Goal: Task Accomplishment & Management: Complete application form

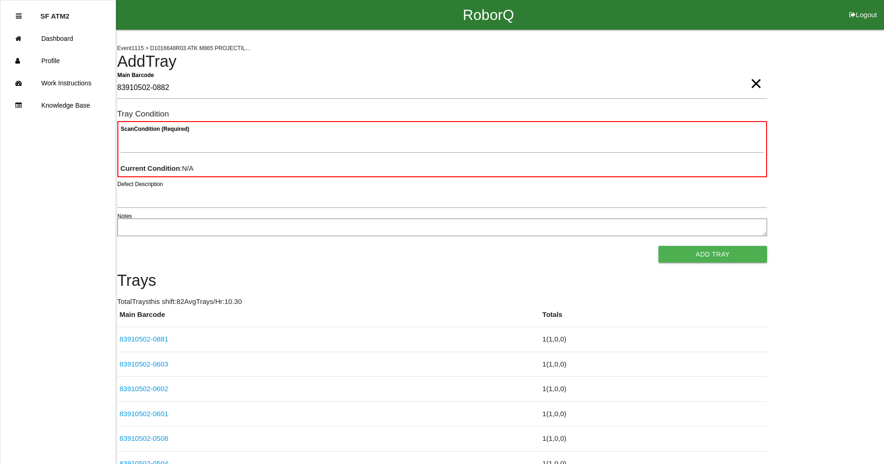
type Barcode "83910502-0882"
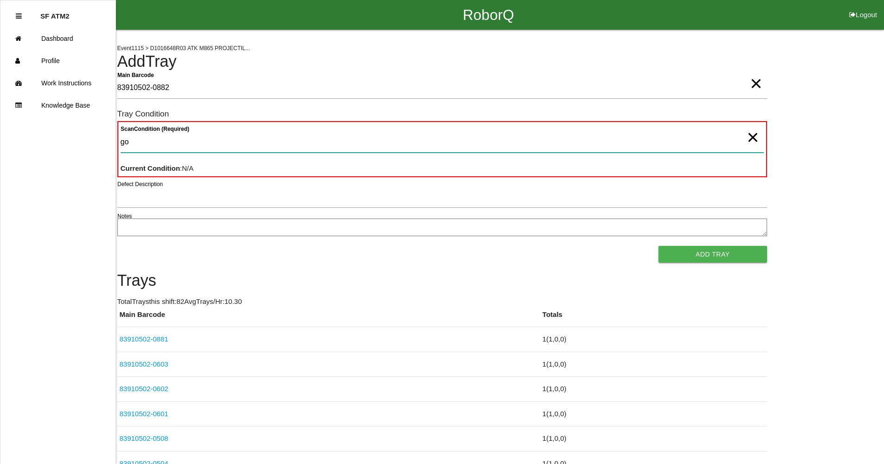
type Condition "goo"
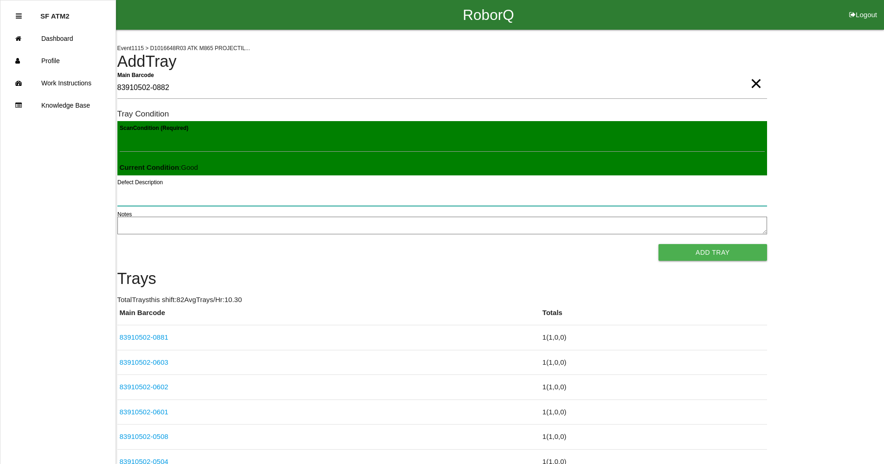
click at [659, 244] on button "Add Tray" at bounding box center [713, 252] width 108 height 17
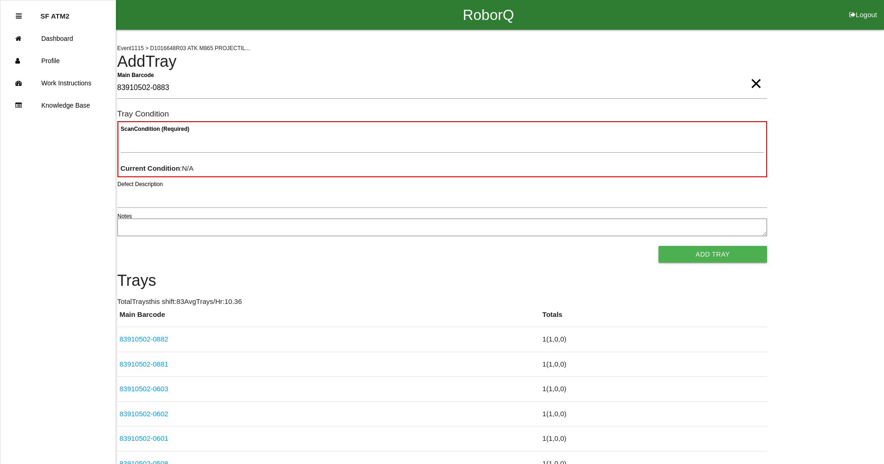
type Barcode "83910502-0883"
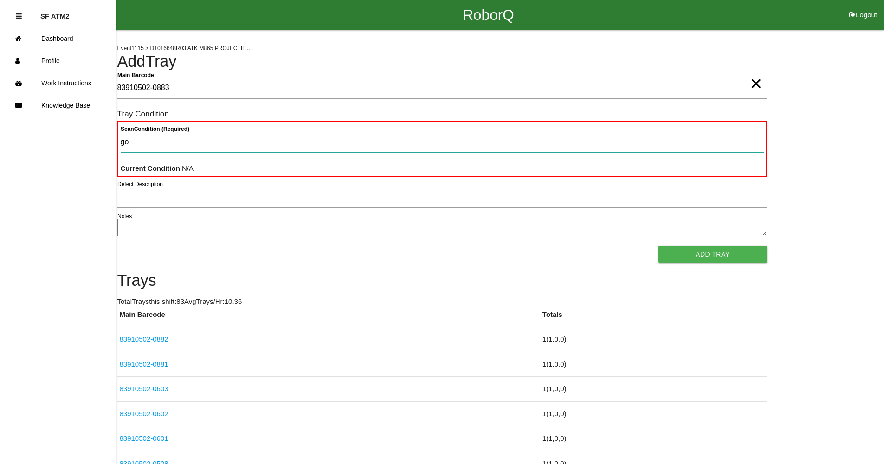
type Condition "goo"
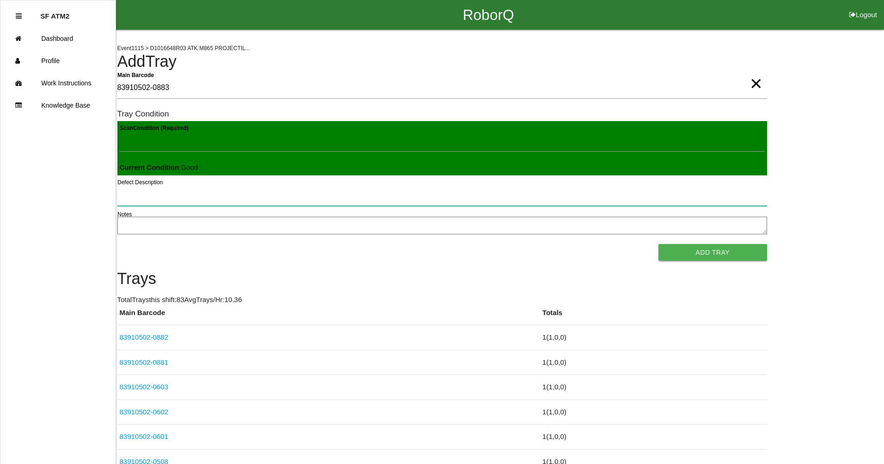
click at [659, 244] on button "Add Tray" at bounding box center [713, 252] width 108 height 17
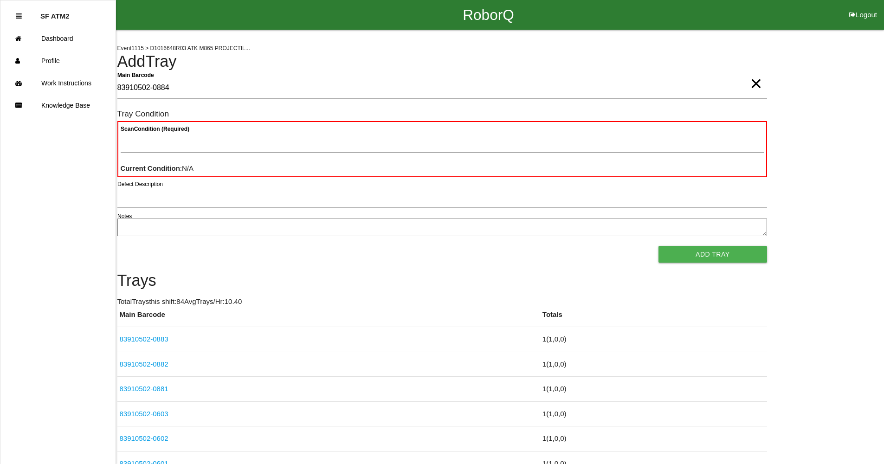
type Barcode "83910502-0884"
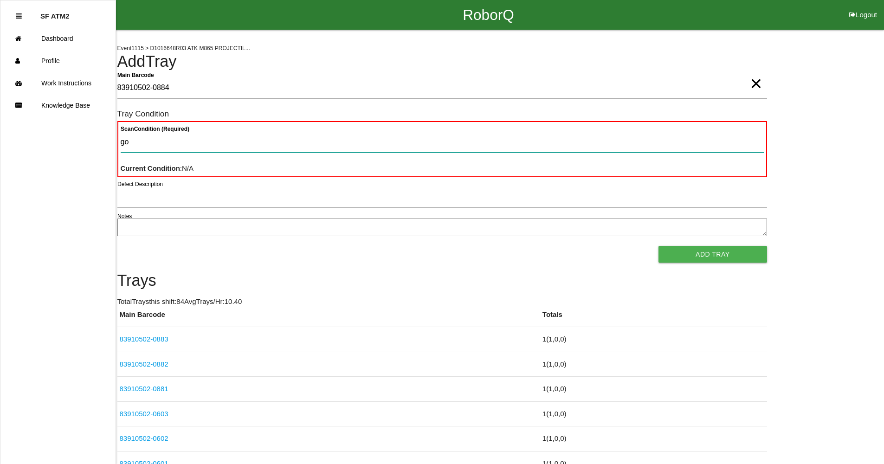
type Condition "goo"
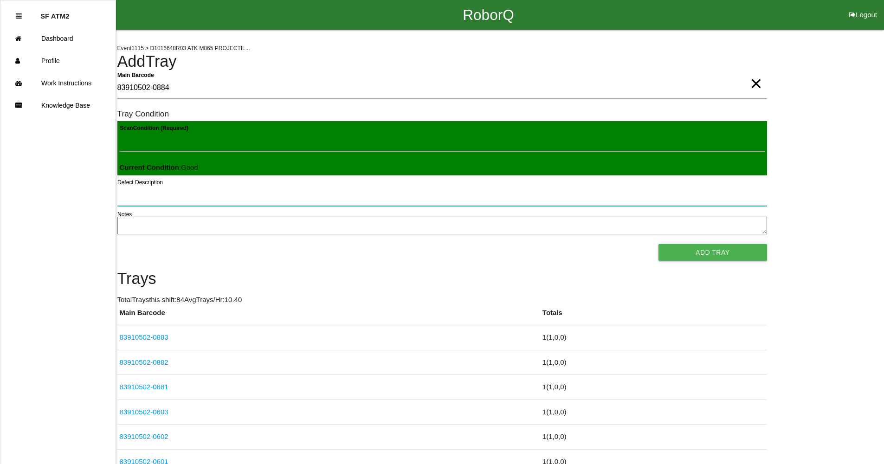
click at [659, 244] on button "Add Tray" at bounding box center [713, 252] width 108 height 17
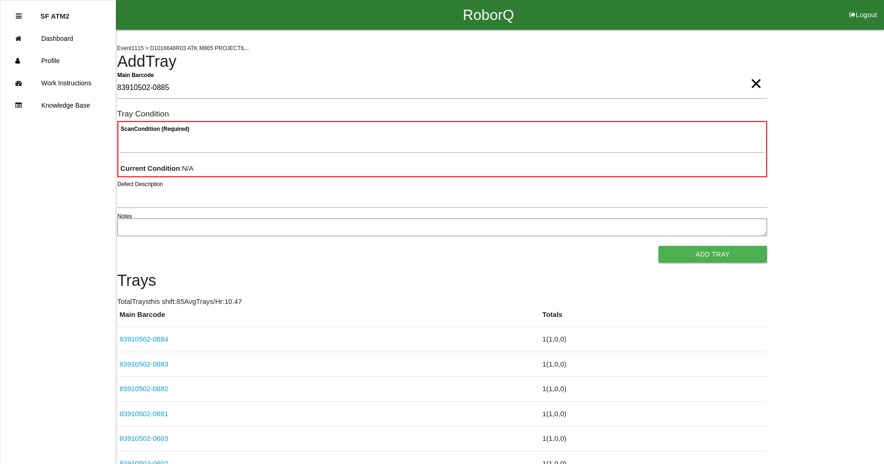
type Barcode "83910502-0885"
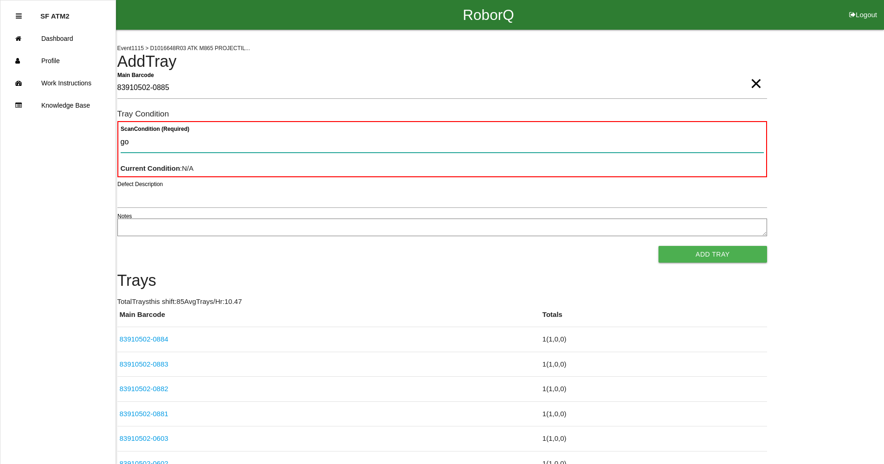
type Condition "goo"
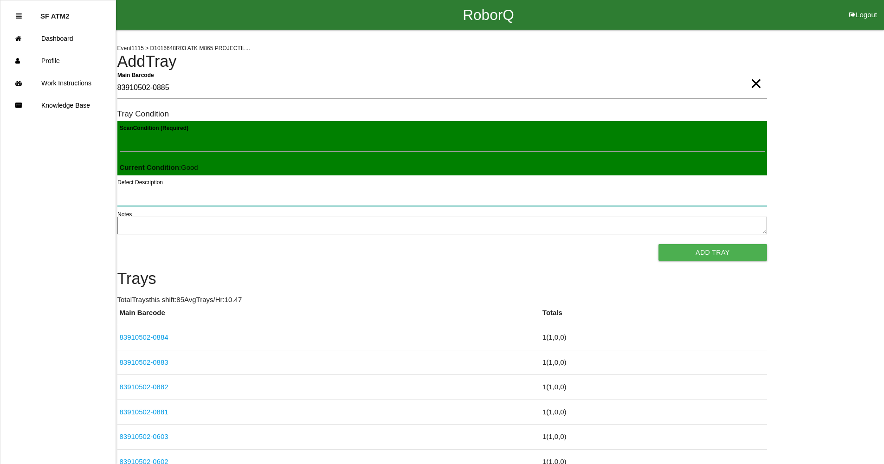
click at [659, 244] on button "Add Tray" at bounding box center [713, 252] width 108 height 17
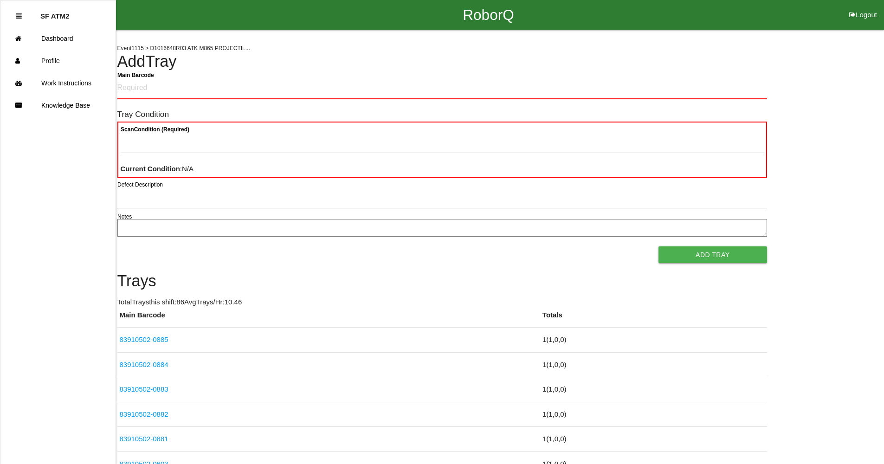
click at [485, 70] on h4 "Add Tray" at bounding box center [442, 62] width 650 height 18
click at [167, 84] on Barcode "Main Barcode" at bounding box center [442, 89] width 650 height 22
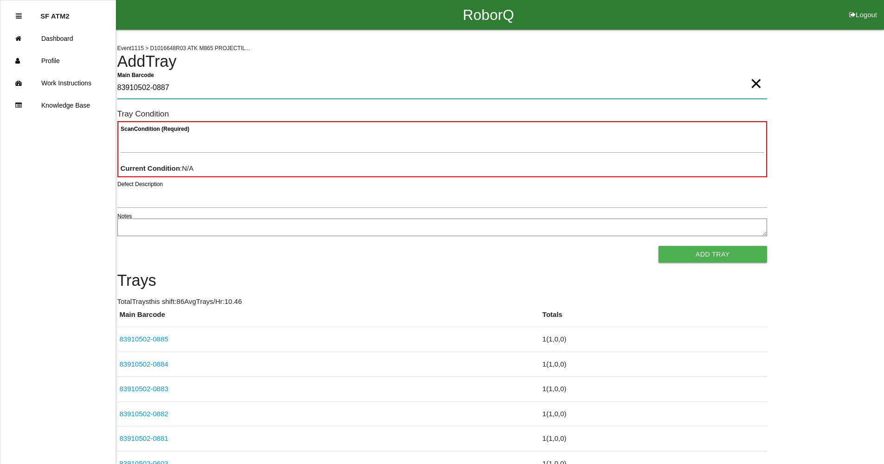
type Barcode "83910502-0887"
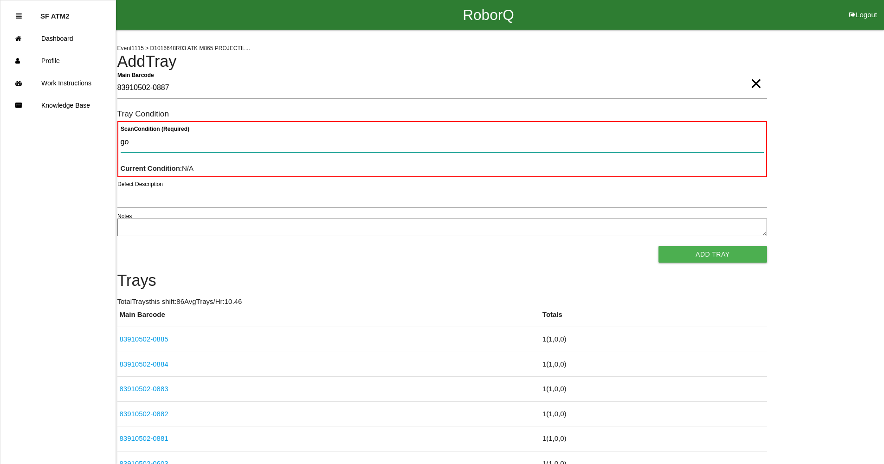
type Condition "goo"
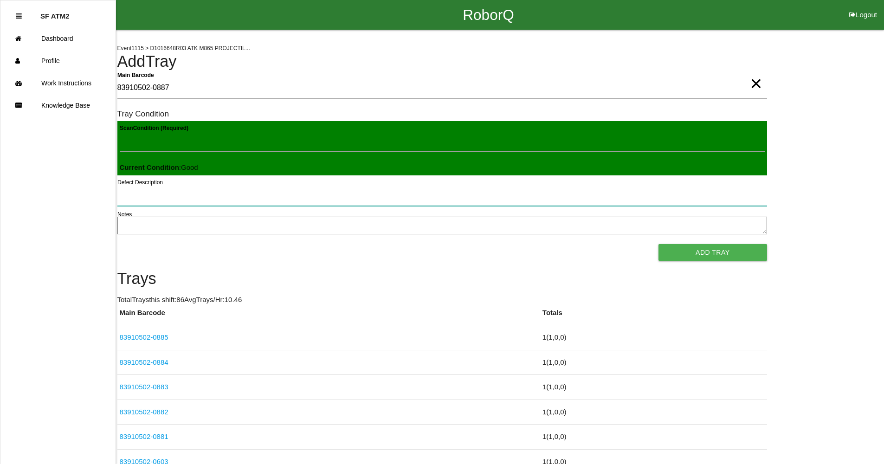
click at [659, 244] on button "Add Tray" at bounding box center [713, 252] width 108 height 17
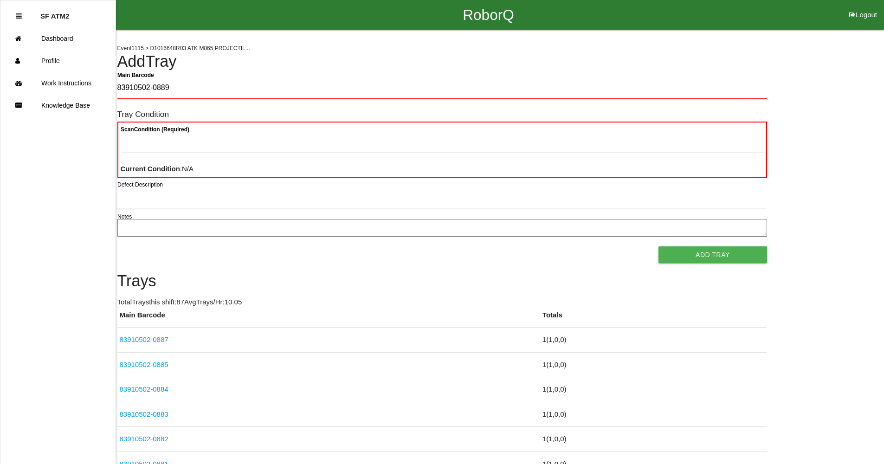
type Barcode "83910502-0889"
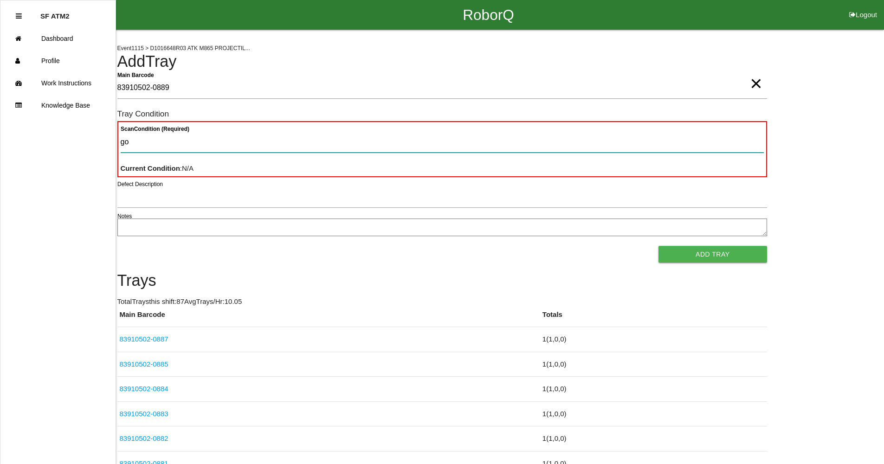
type Condition "goo"
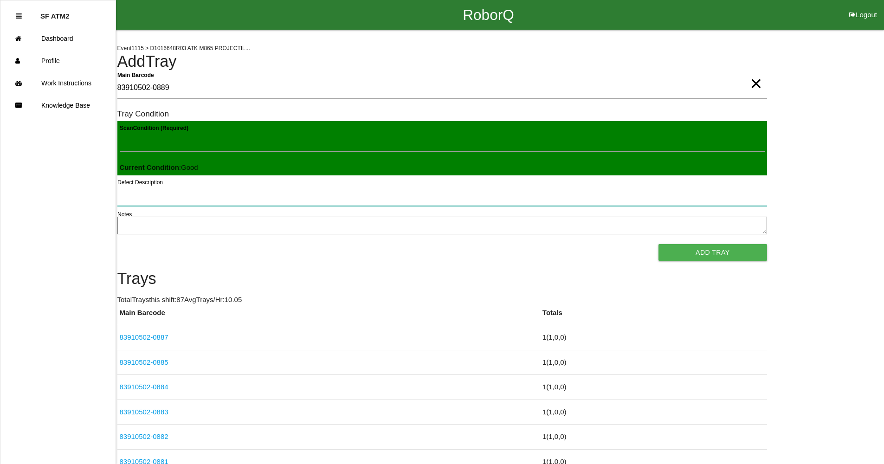
click at [659, 244] on button "Add Tray" at bounding box center [713, 252] width 108 height 17
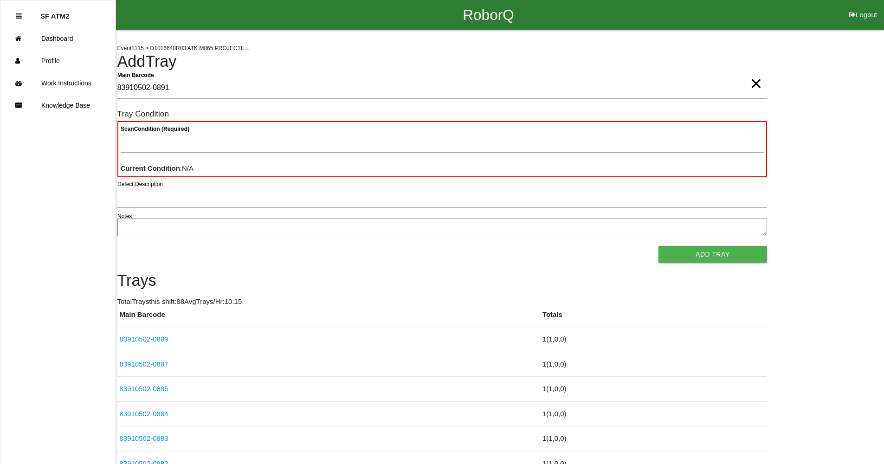
type Barcode "83910502-0891"
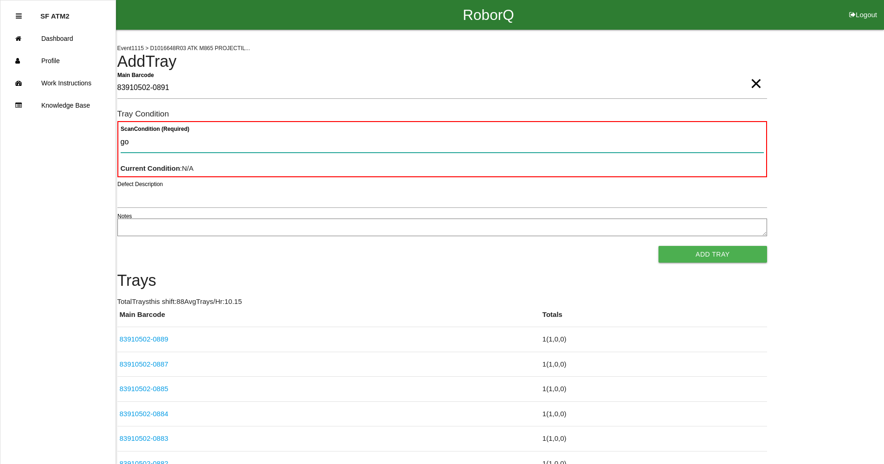
type Condition "goo"
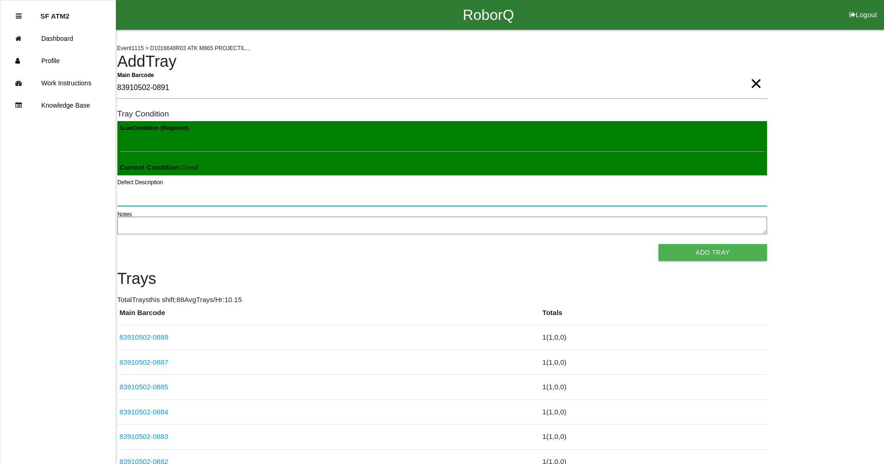
click at [659, 244] on button "Add Tray" at bounding box center [713, 252] width 108 height 17
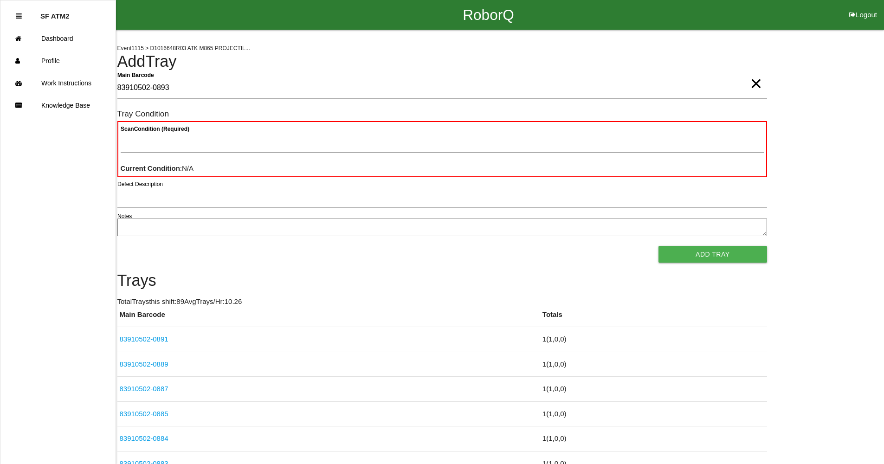
type Barcode "83910502-0893"
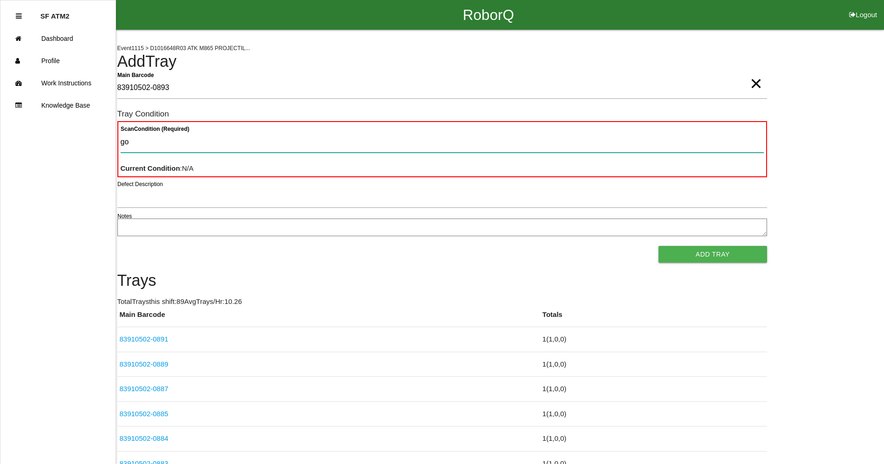
type Condition "goo"
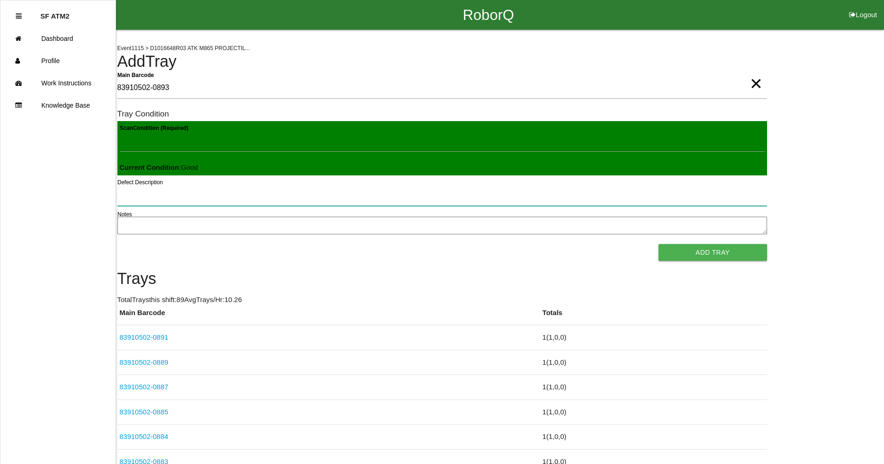
click at [659, 244] on button "Add Tray" at bounding box center [713, 252] width 108 height 17
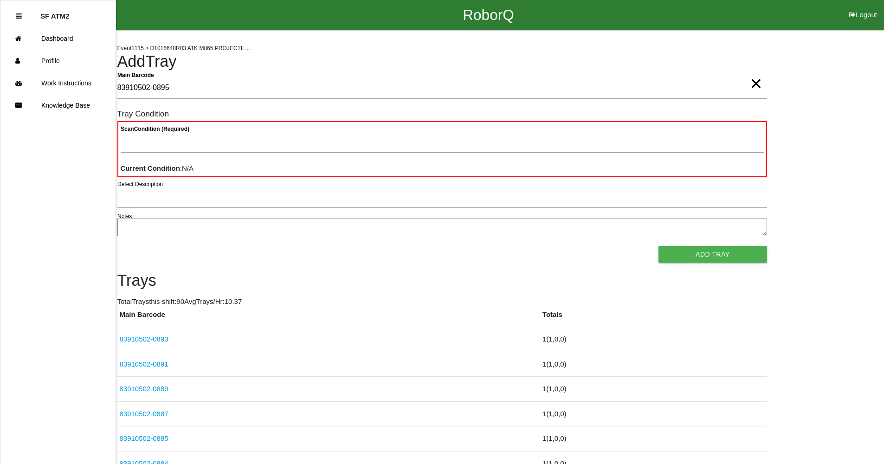
type Barcode "83910502-0895"
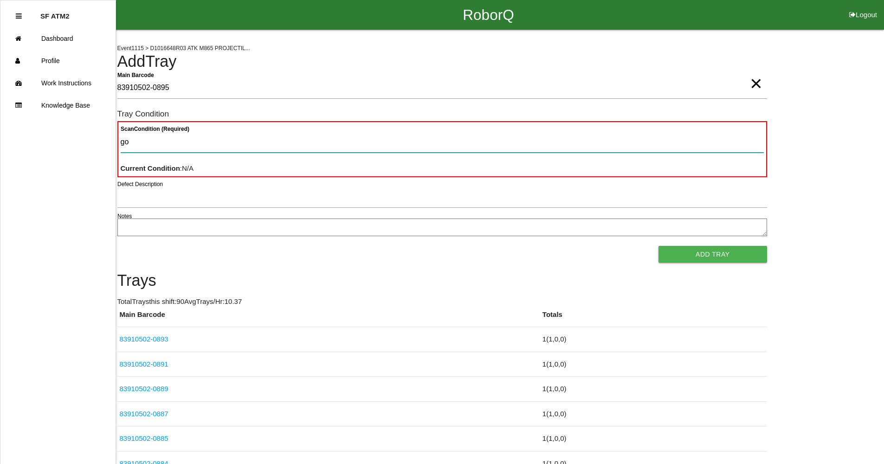
type Condition "goo"
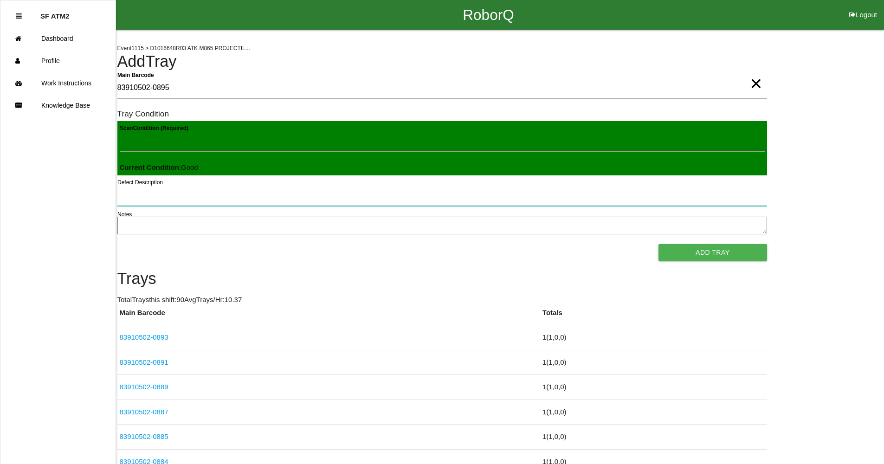
click at [659, 244] on button "Add Tray" at bounding box center [713, 252] width 108 height 17
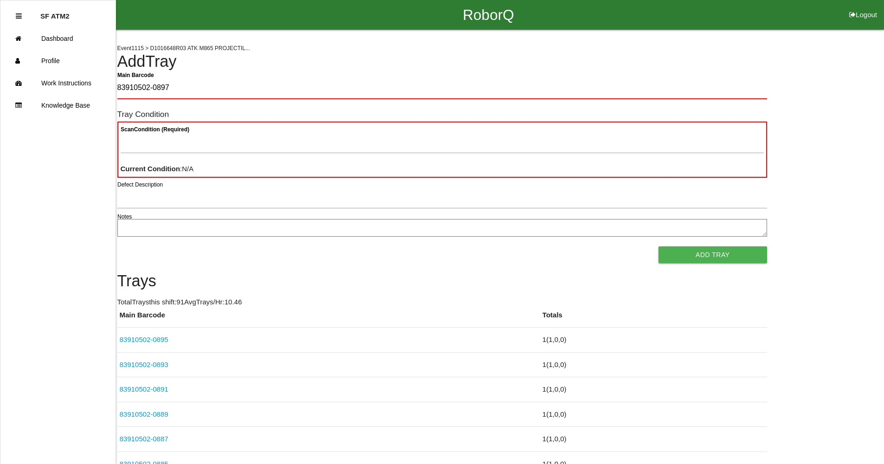
type Barcode "83910502-0897"
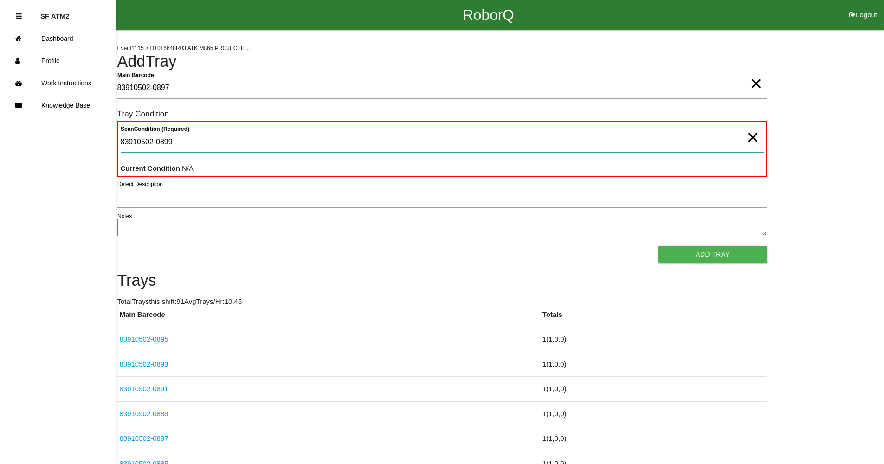
type Condition "83910502-0899"
click at [752, 137] on span "×" at bounding box center [753, 128] width 12 height 19
click at [759, 143] on Condition "Scan Condition (Required)" at bounding box center [442, 141] width 643 height 21
type Condition "goo"
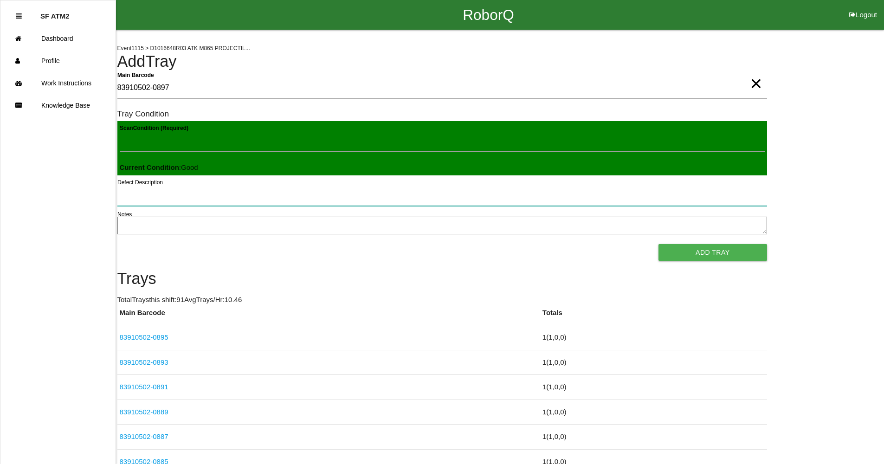
click at [659, 244] on button "Add Tray" at bounding box center [713, 252] width 108 height 17
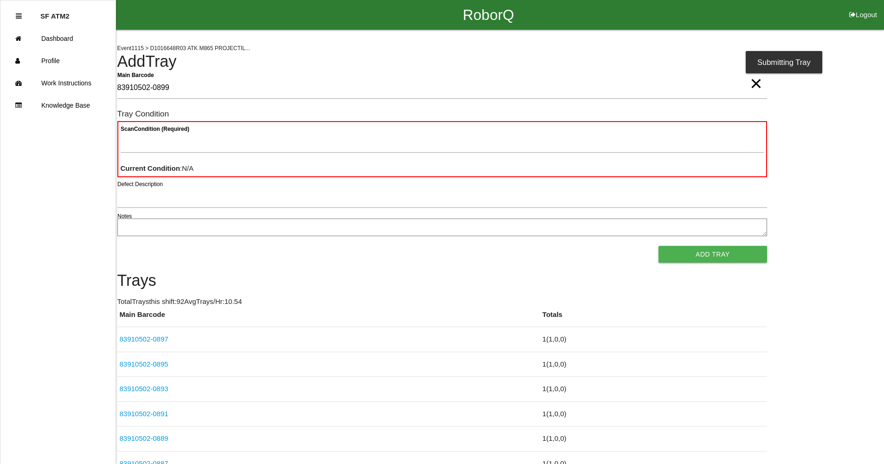
type Barcode "83910502-0899"
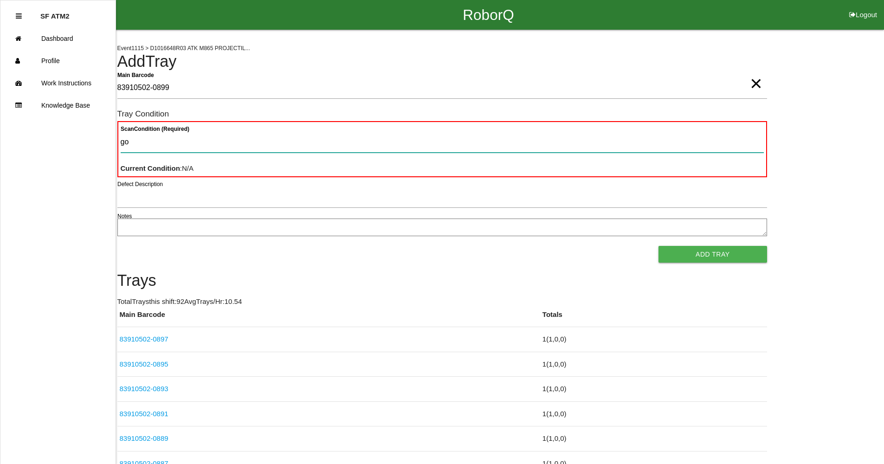
type Condition "goo"
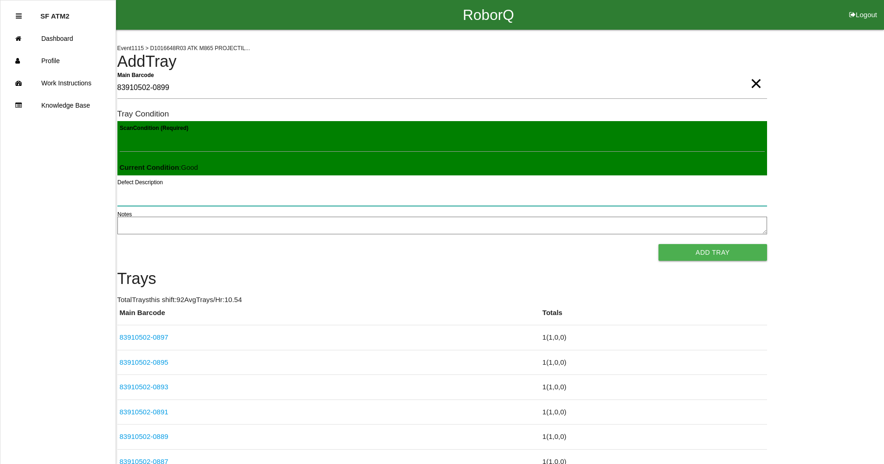
click at [659, 244] on button "Add Tray" at bounding box center [713, 252] width 108 height 17
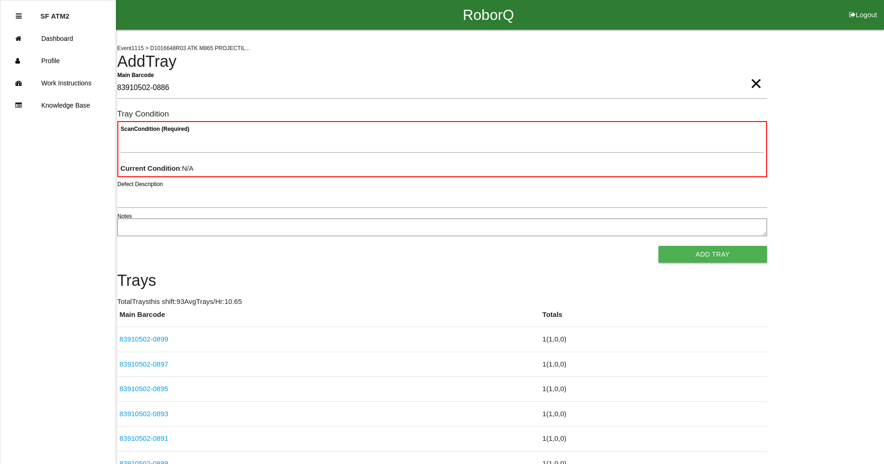
type Barcode "83910502-0886"
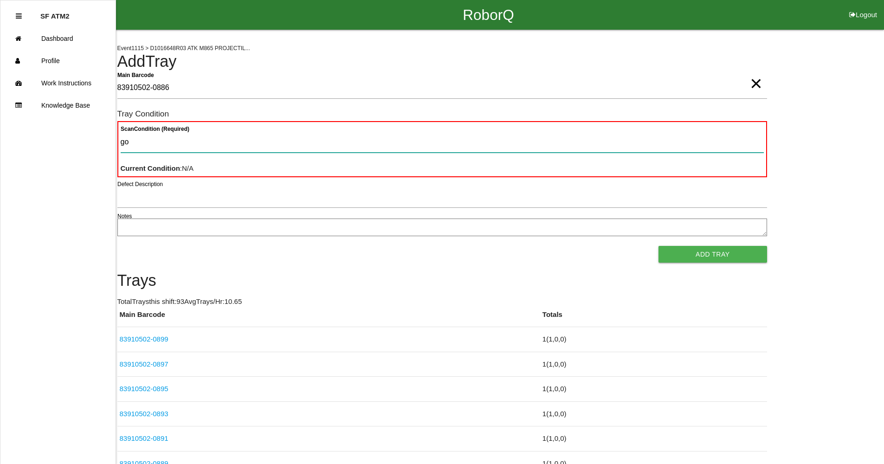
type Condition "goo"
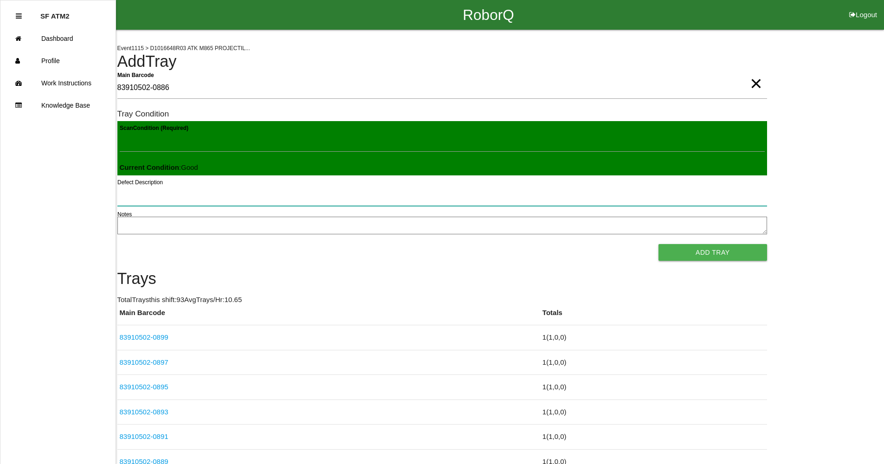
click at [659, 244] on button "Add Tray" at bounding box center [713, 252] width 108 height 17
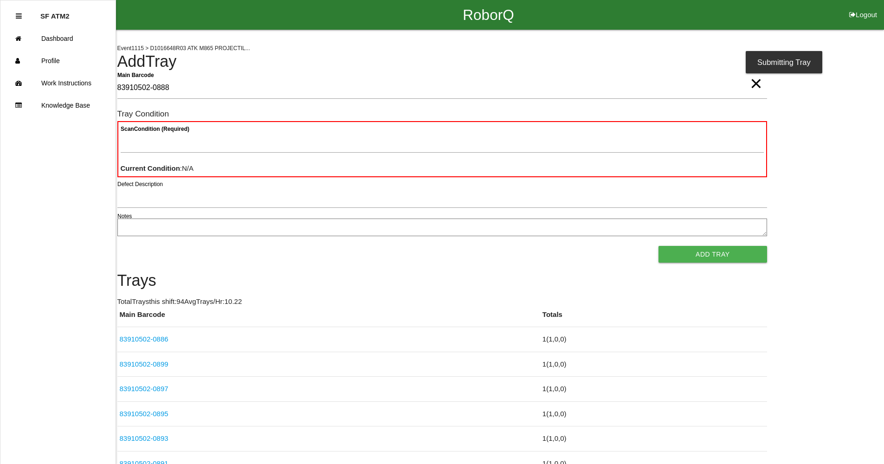
type Barcode "83910502-0888"
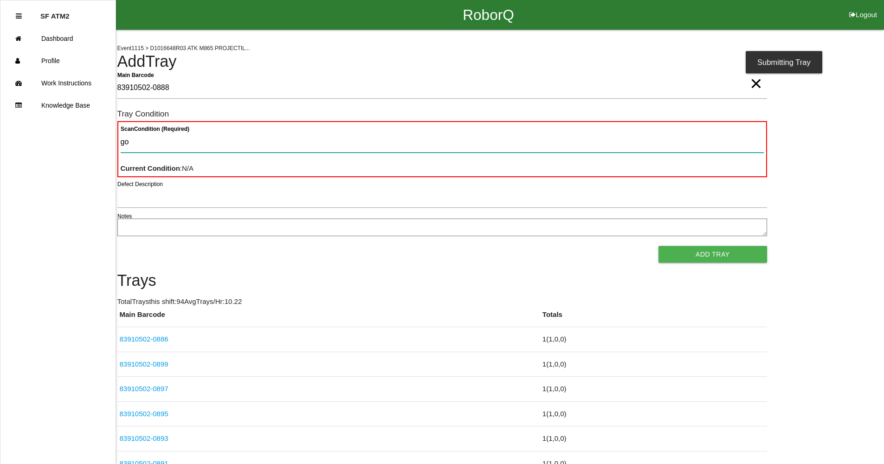
type Condition "goo"
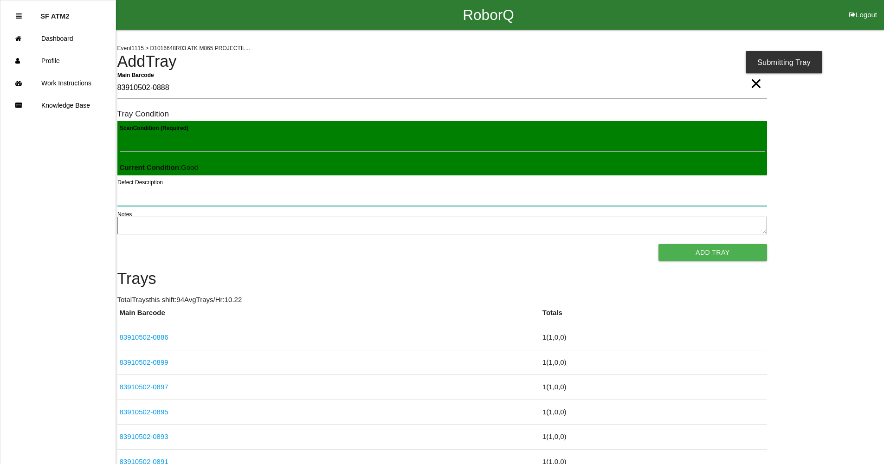
click at [659, 244] on button "Add Tray" at bounding box center [713, 252] width 108 height 17
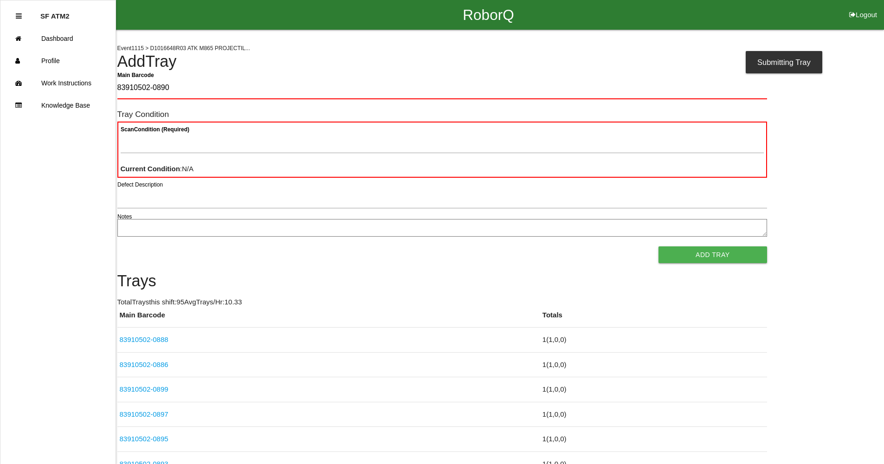
type Barcode "83910502-0890"
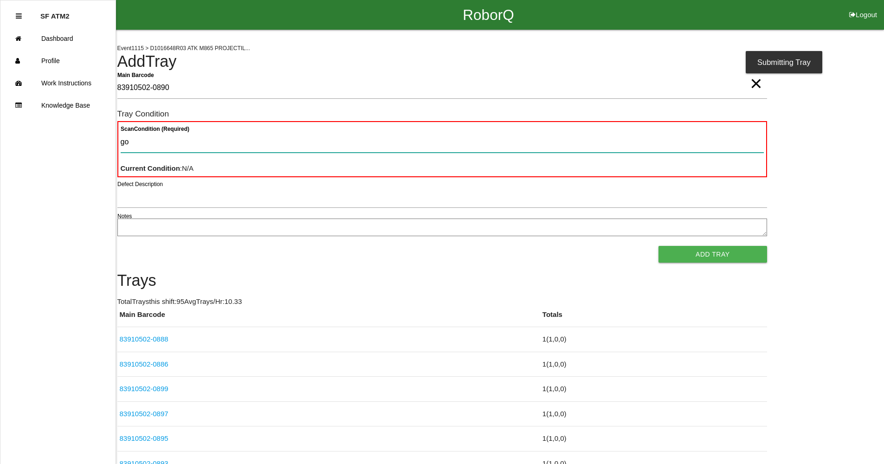
type Condition "goo"
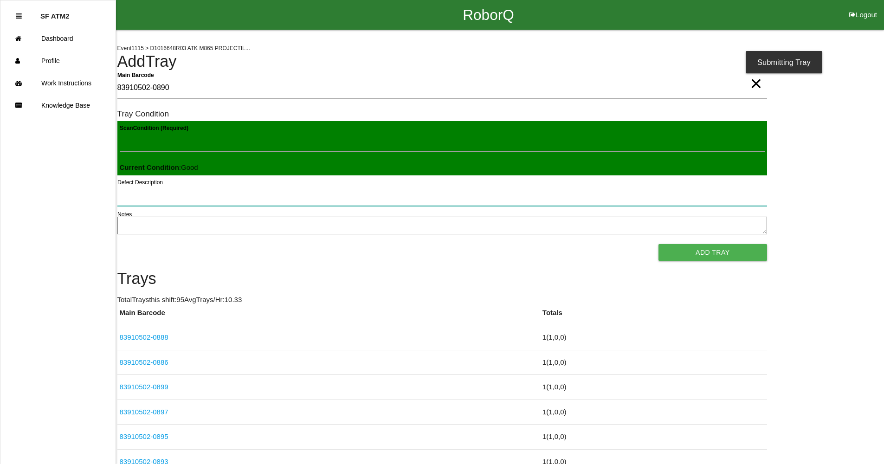
click at [659, 244] on button "Add Tray" at bounding box center [713, 252] width 108 height 17
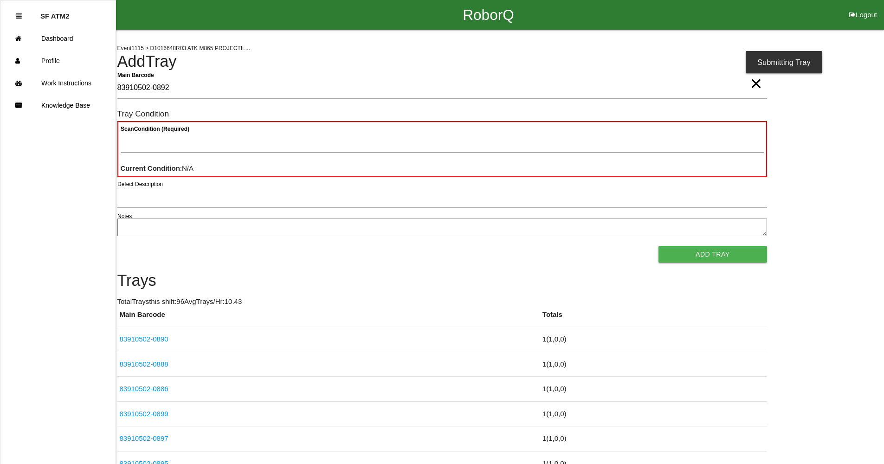
type Barcode "83910502-0892"
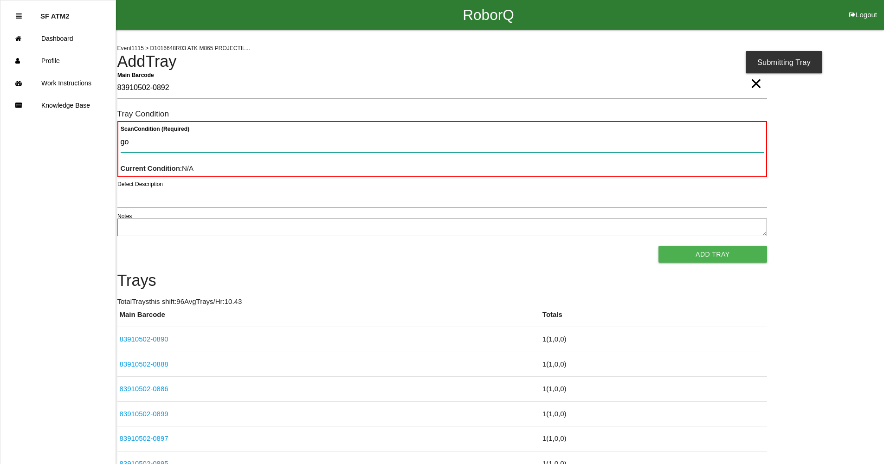
type Condition "goo"
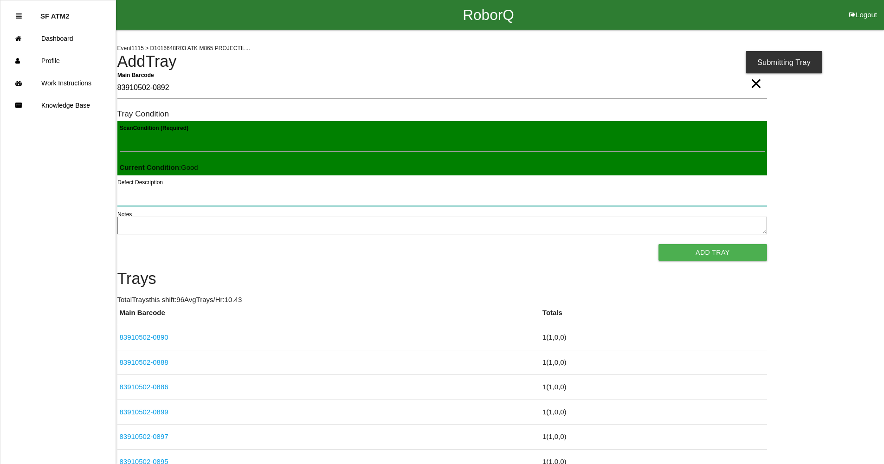
click at [659, 244] on button "Add Tray" at bounding box center [713, 252] width 108 height 17
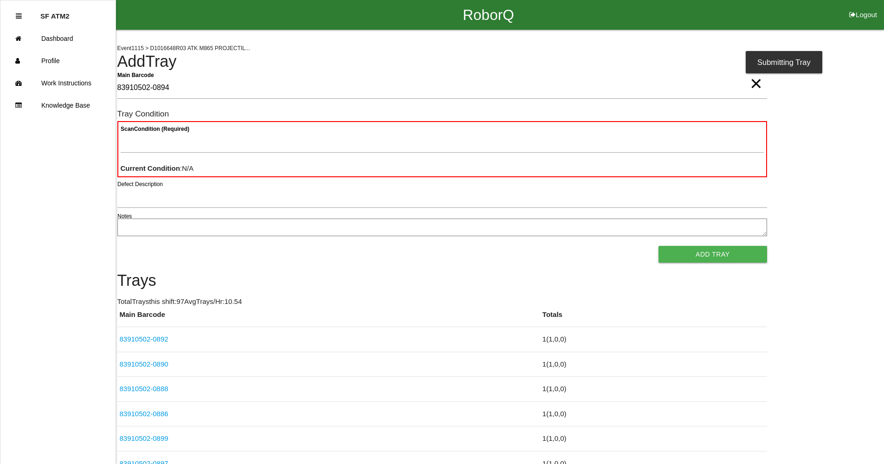
type Barcode "83910502-0894"
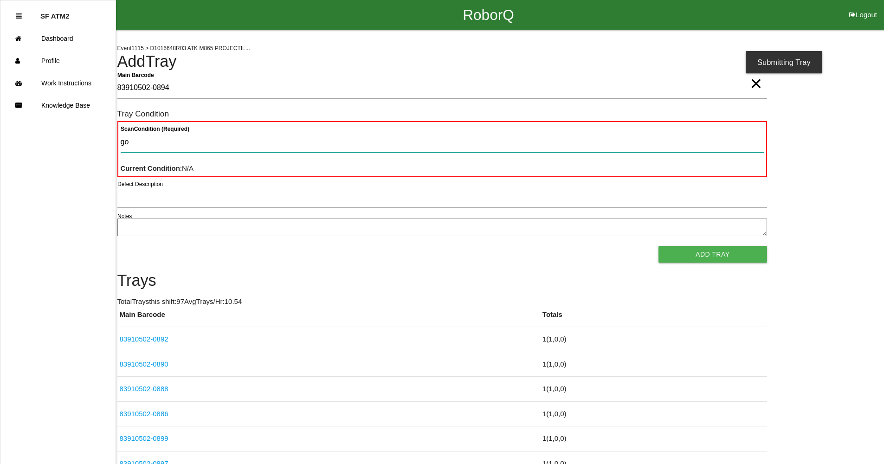
type Condition "goo"
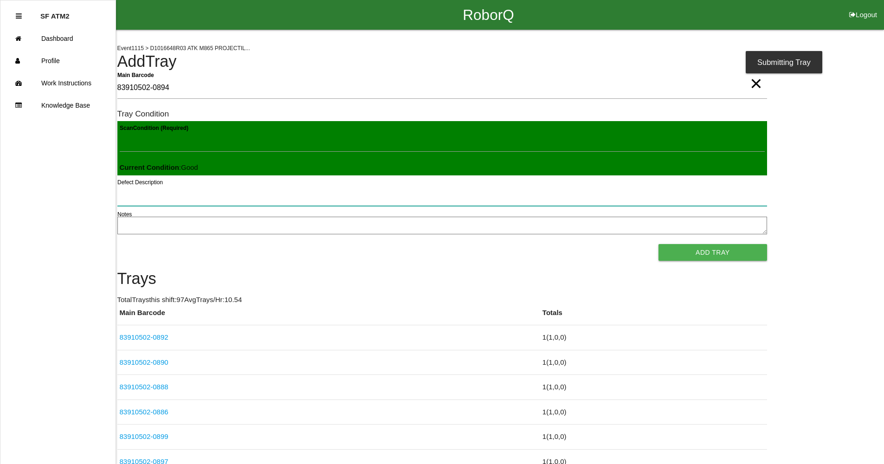
click at [659, 244] on button "Add Tray" at bounding box center [713, 252] width 108 height 17
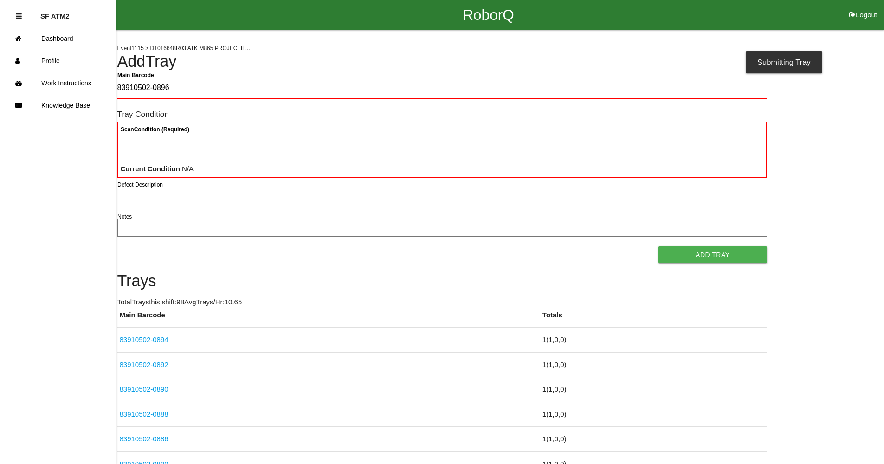
type Barcode "83910502-0896"
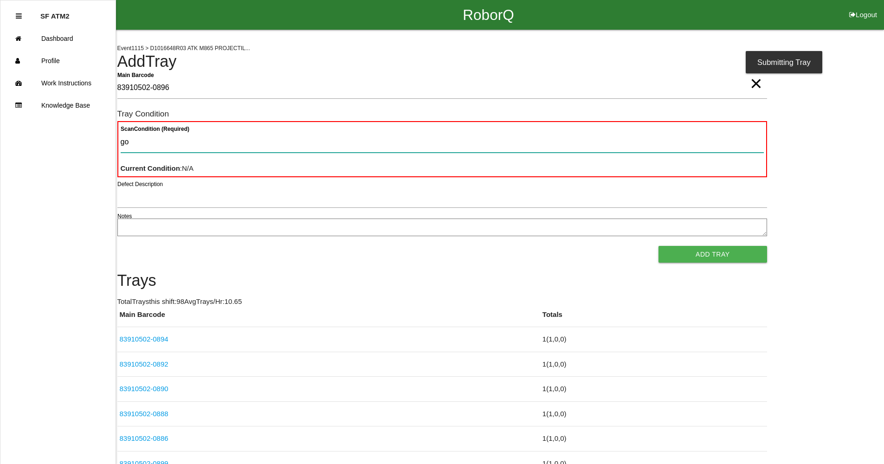
type Condition "goo"
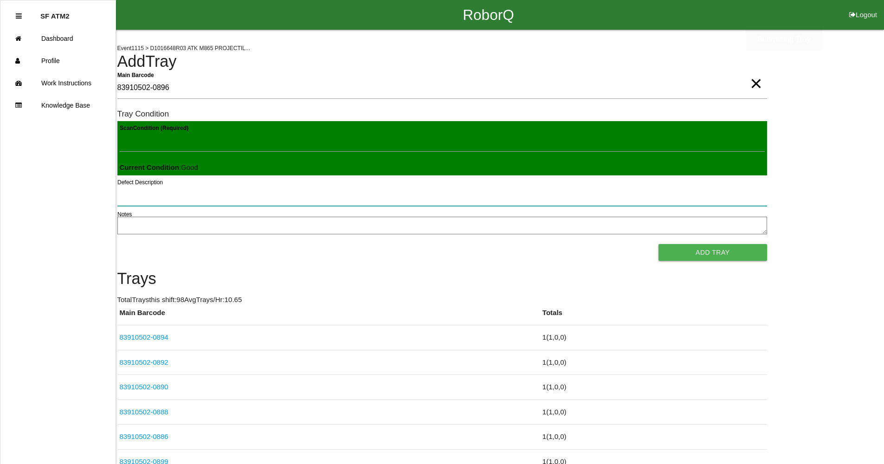
click at [659, 244] on button "Add Tray" at bounding box center [713, 252] width 108 height 17
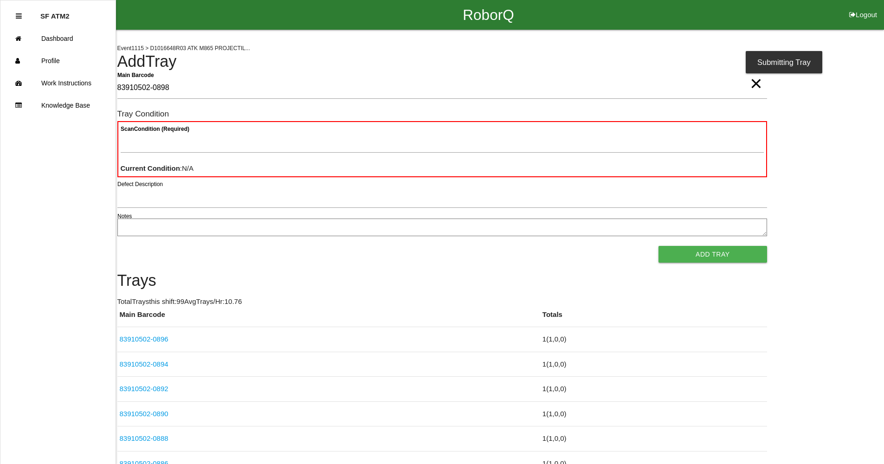
type Barcode "83910502-0898"
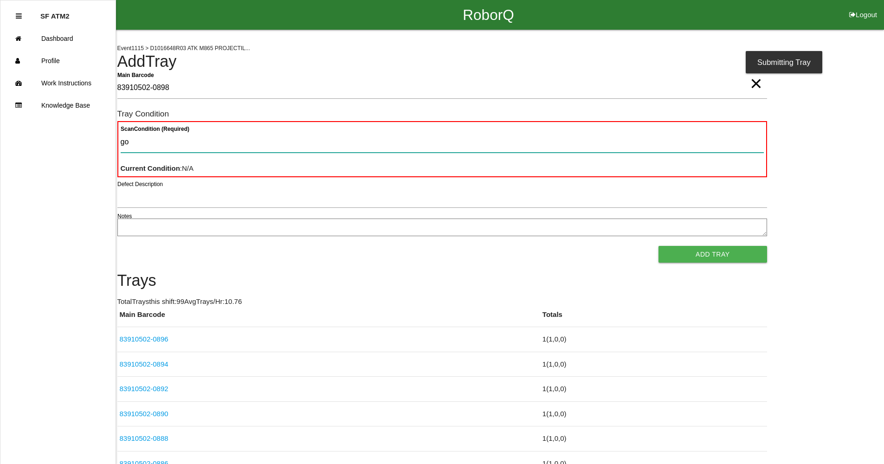
type Condition "goo"
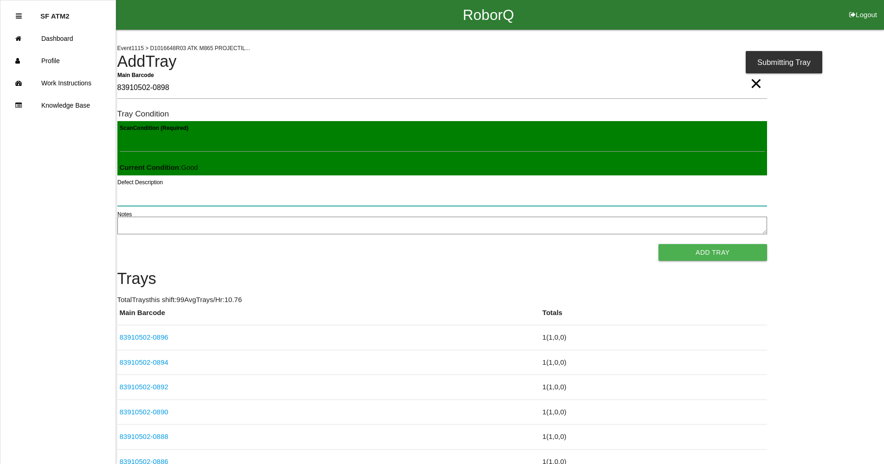
click at [659, 244] on button "Add Tray" at bounding box center [713, 252] width 108 height 17
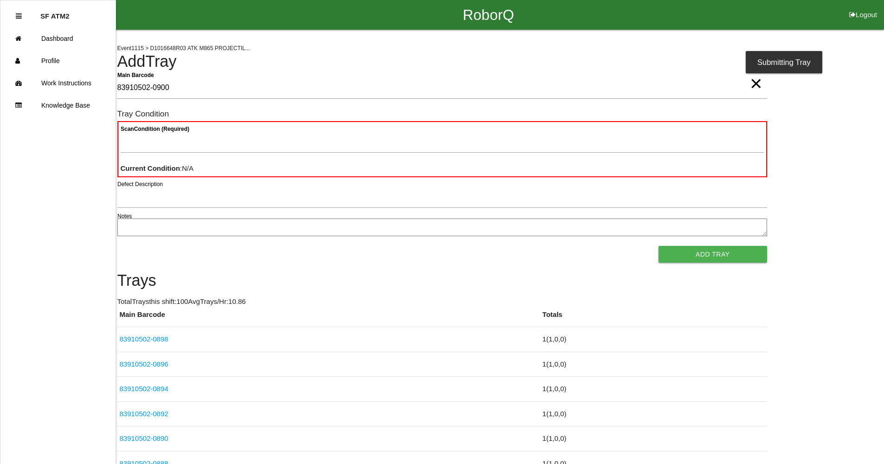
type Barcode "83910502-0900"
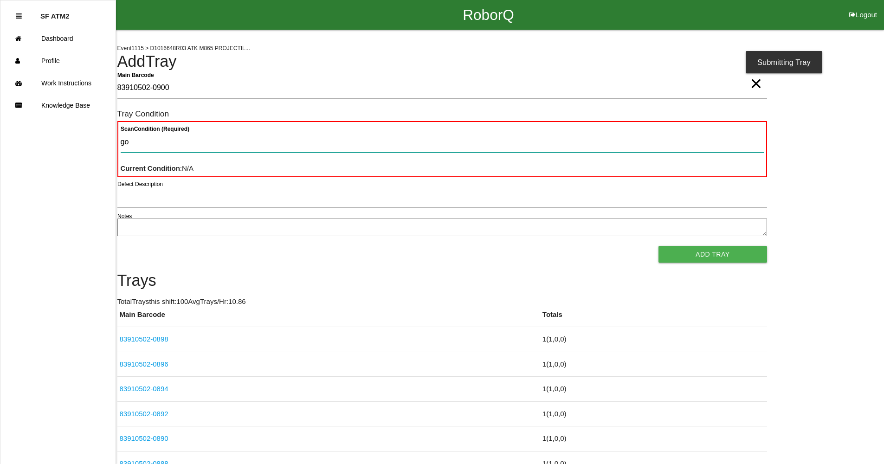
type Condition "goo"
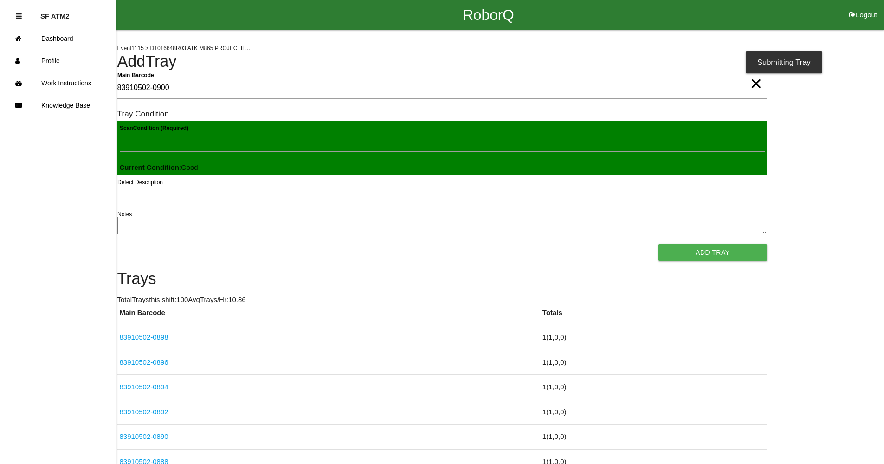
click at [659, 244] on button "Add Tray" at bounding box center [713, 252] width 108 height 17
